Goal: Transaction & Acquisition: Purchase product/service

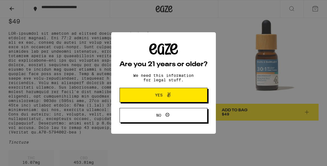
scroll to position [59, 0]
click at [153, 35] on div "Are you 21 years or older? We need this information for legal stuff. Yes No" at bounding box center [163, 83] width 105 height 102
click at [150, 98] on span "Yes" at bounding box center [163, 94] width 43 height 7
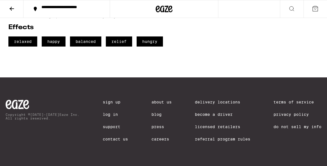
scroll to position [207, 0]
click at [208, 100] on link "Delivery Locations" at bounding box center [222, 102] width 55 height 4
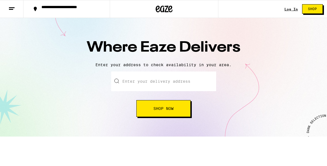
click at [161, 80] on input "text" at bounding box center [163, 81] width 105 height 20
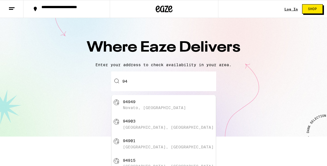
click at [143, 108] on div "Novato, [GEOGRAPHIC_DATA]" at bounding box center [154, 107] width 63 height 4
type input "[GEOGRAPHIC_DATA]"
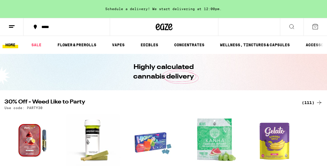
click at [292, 25] on icon at bounding box center [291, 26] width 7 height 7
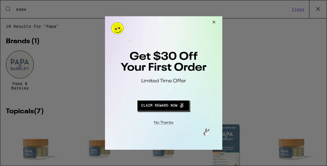
type input "papa"
click at [25, 59] on div at bounding box center [163, 83] width 327 height 166
click at [213, 23] on button "Close Modal" at bounding box center [212, 22] width 15 height 13
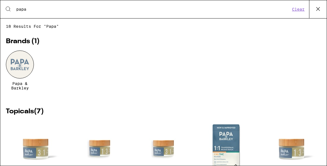
click at [19, 65] on div at bounding box center [20, 64] width 28 height 28
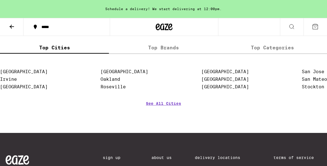
scroll to position [759, 0]
